Goal: Task Accomplishment & Management: Use online tool/utility

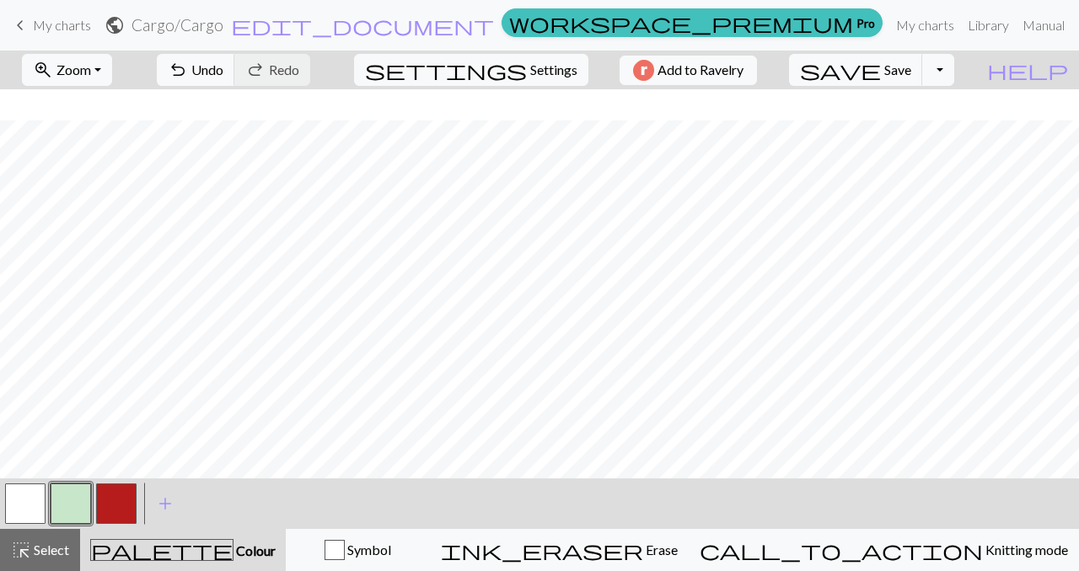
scroll to position [182, 0]
click at [135, 499] on button "button" at bounding box center [116, 504] width 40 height 40
click at [24, 504] on button "button" at bounding box center [25, 504] width 40 height 40
click at [121, 507] on button "button" at bounding box center [116, 504] width 40 height 40
click at [64, 503] on button "button" at bounding box center [71, 504] width 40 height 40
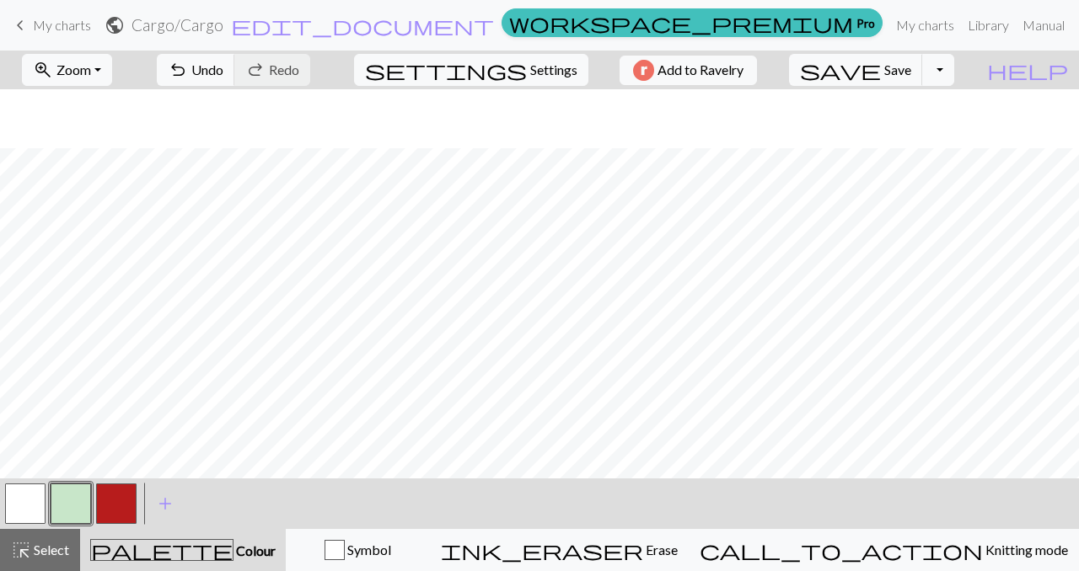
scroll to position [279, 0]
click at [954, 62] on button "Toggle Dropdown" at bounding box center [938, 70] width 32 height 32
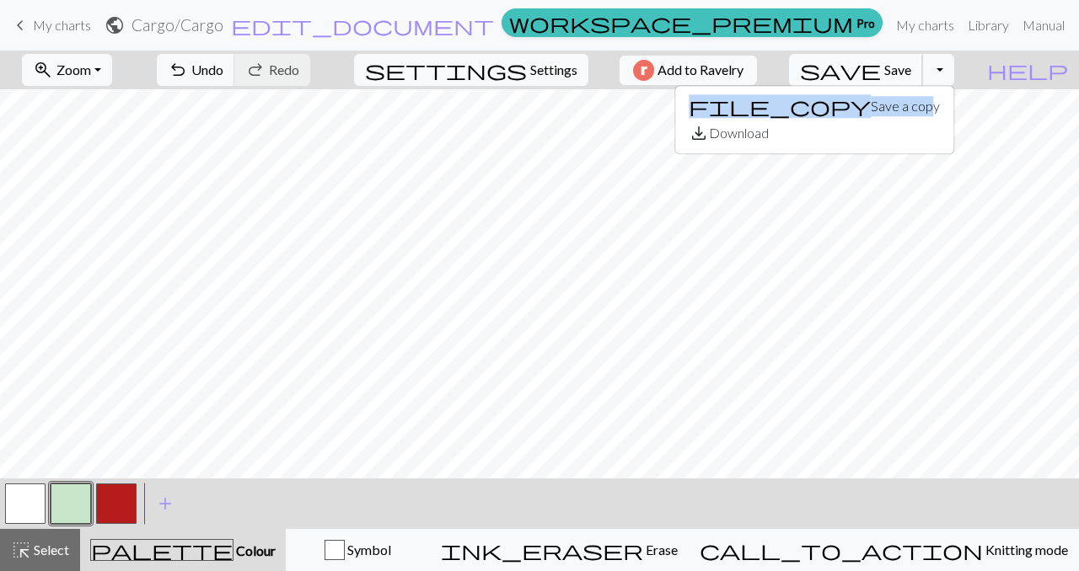
drag, startPoint x: 940, startPoint y: 90, endPoint x: 929, endPoint y: 67, distance: 25.3
click at [929, 67] on div "save Save Save Toggle Dropdown file_copy Save a copy save_alt Download" at bounding box center [871, 70] width 190 height 39
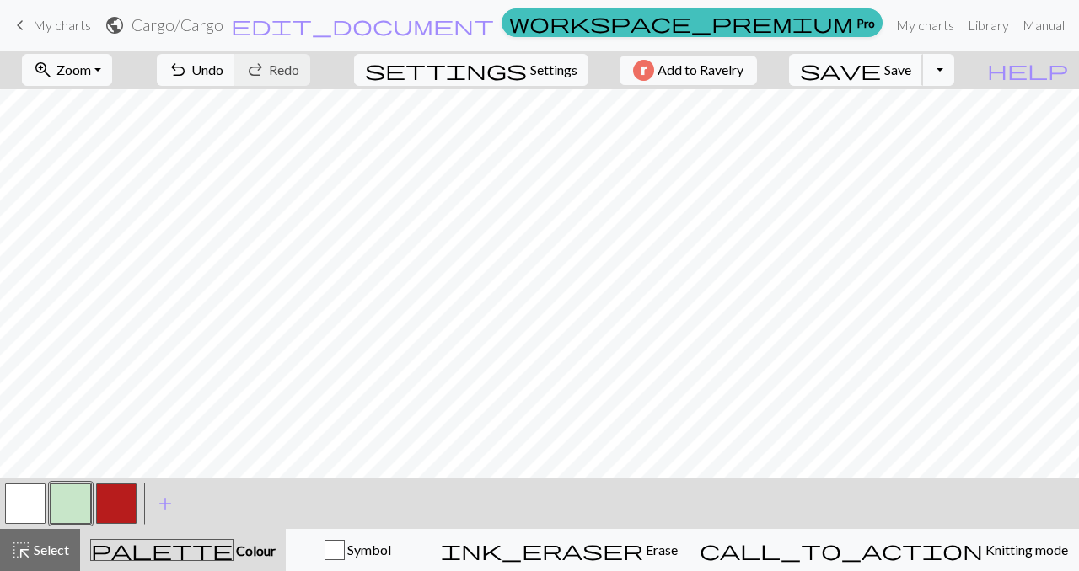
click at [911, 67] on span "Save" at bounding box center [897, 70] width 27 height 16
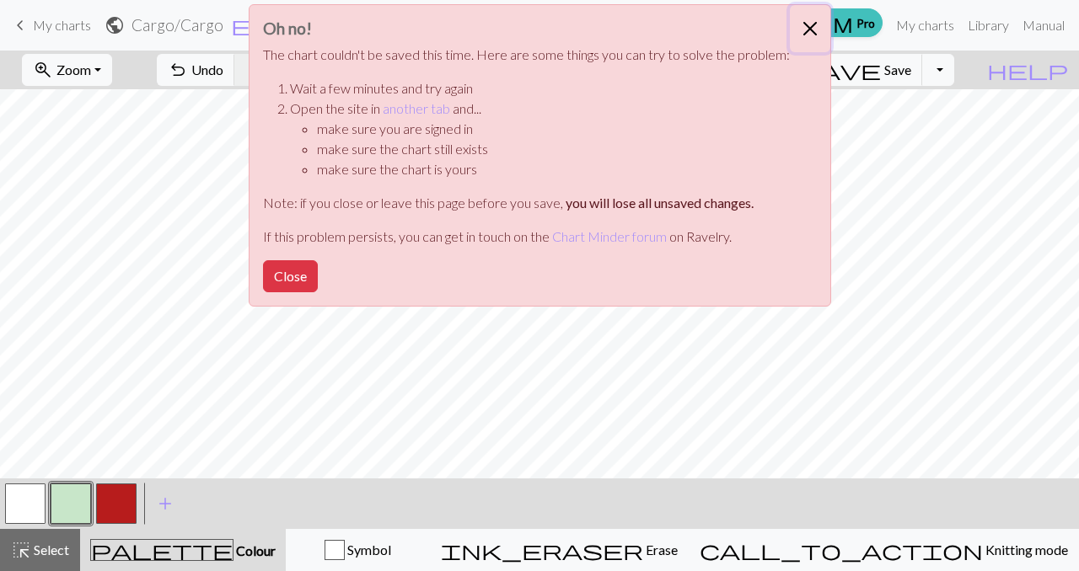
click at [812, 37] on button "Close" at bounding box center [810, 28] width 40 height 47
